Goal: Check status: Check status

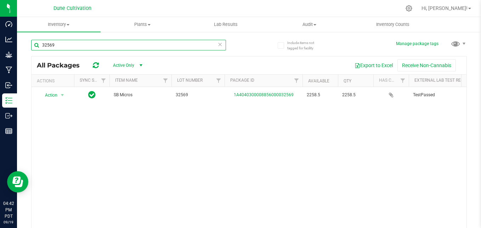
click at [194, 44] on input "32569" at bounding box center [128, 45] width 195 height 11
type input "3"
click at [124, 45] on input "28492" at bounding box center [128, 45] width 195 height 11
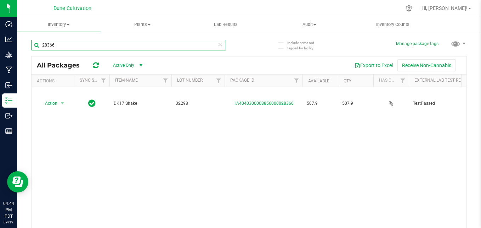
click at [117, 46] on input "28366" at bounding box center [128, 45] width 195 height 11
click at [100, 44] on input "28430" at bounding box center [128, 45] width 195 height 11
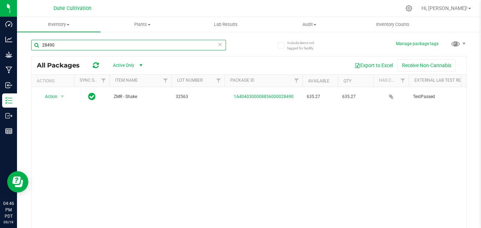
click at [130, 45] on input "28490" at bounding box center [128, 45] width 195 height 11
type input "28485"
